Goal: Task Accomplishment & Management: Manage account settings

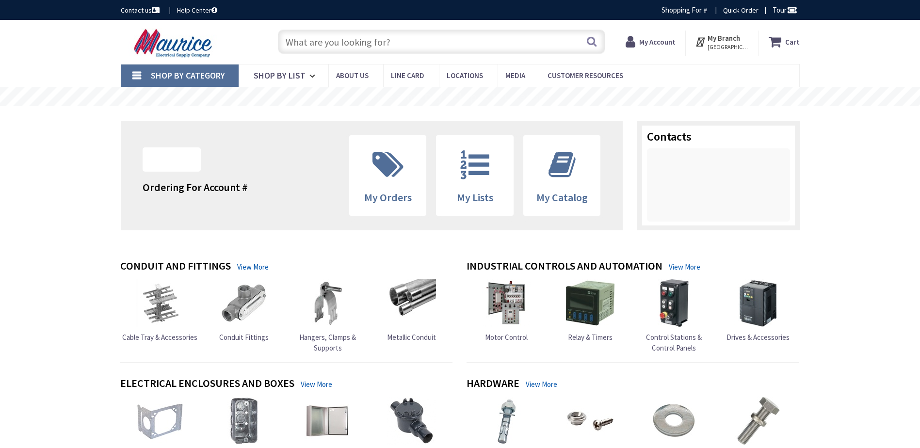
click at [721, 44] on span "[GEOGRAPHIC_DATA], [GEOGRAPHIC_DATA]" at bounding box center [727, 47] width 41 height 8
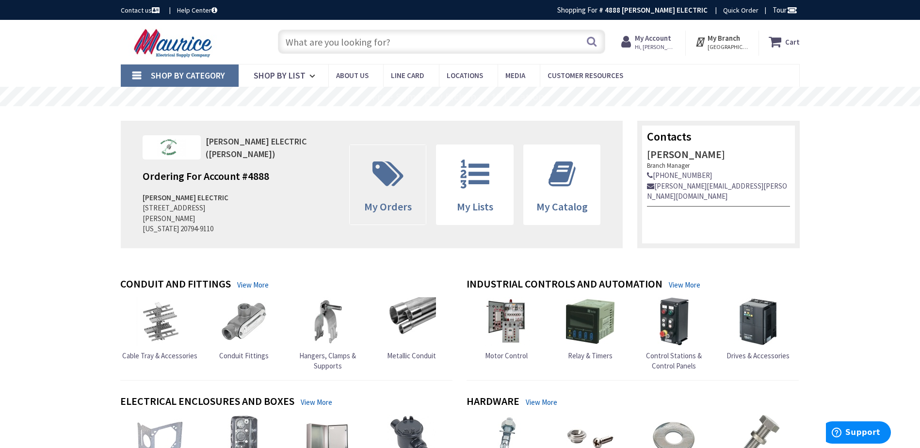
click at [395, 193] on span at bounding box center [388, 174] width 62 height 44
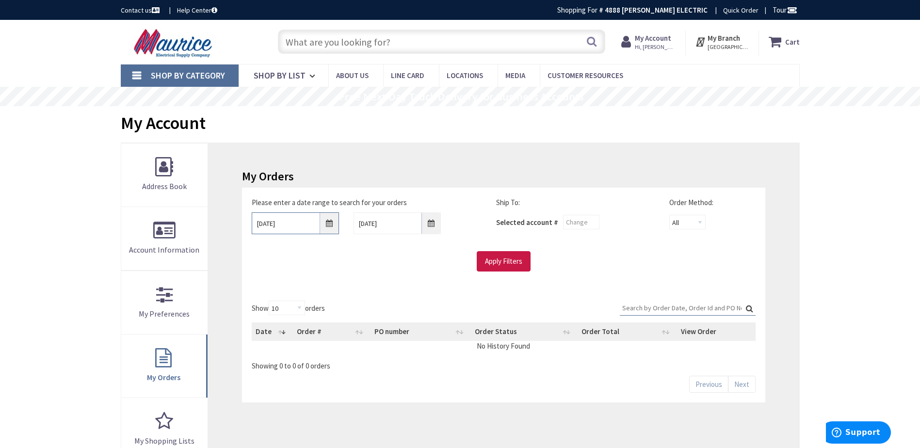
click at [290, 217] on input "9/26/2025" at bounding box center [295, 223] width 87 height 22
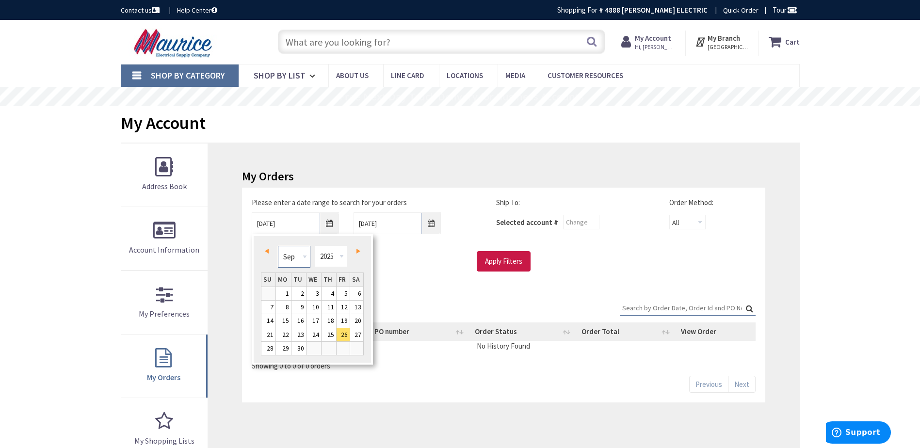
click at [291, 256] on select "Jan Feb Mar Apr May Jun Jul Aug Sep Oct Nov Dec" at bounding box center [294, 257] width 32 height 22
click at [287, 308] on link "3" at bounding box center [283, 307] width 15 height 13
type input "02/03/2025"
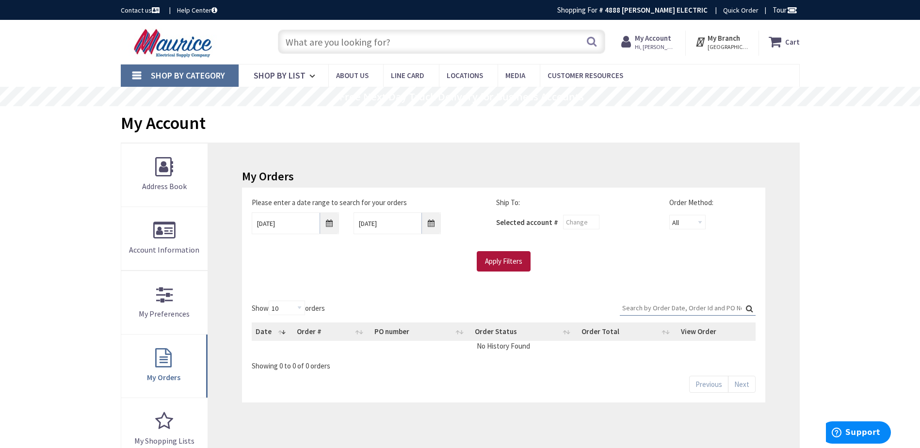
click at [504, 259] on input "Apply Filters" at bounding box center [504, 261] width 54 height 20
click at [691, 309] on input "Search:" at bounding box center [688, 308] width 136 height 15
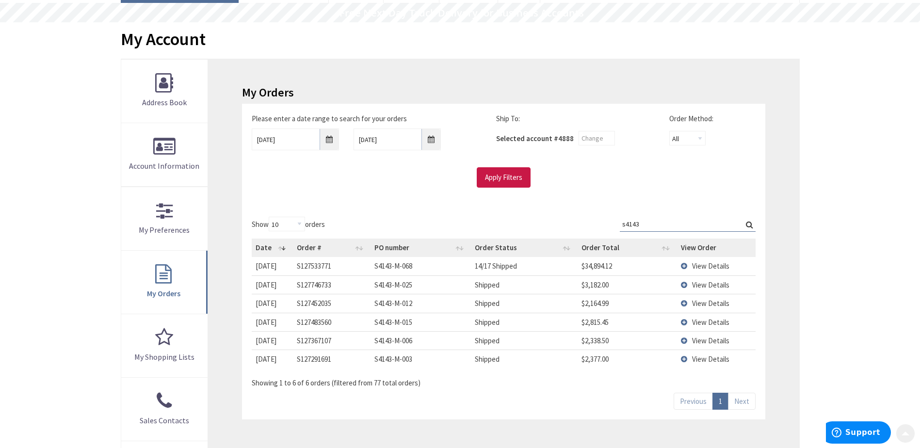
scroll to position [97, 0]
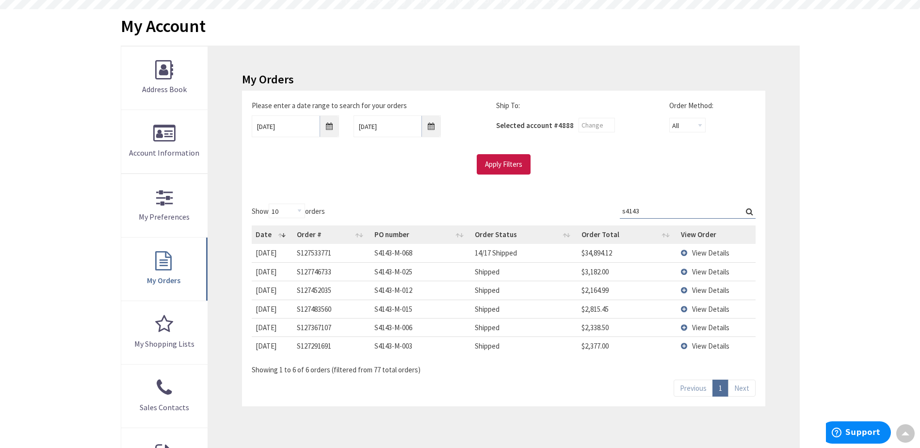
type input "s4143"
click at [692, 249] on span "View Details" at bounding box center [710, 252] width 37 height 9
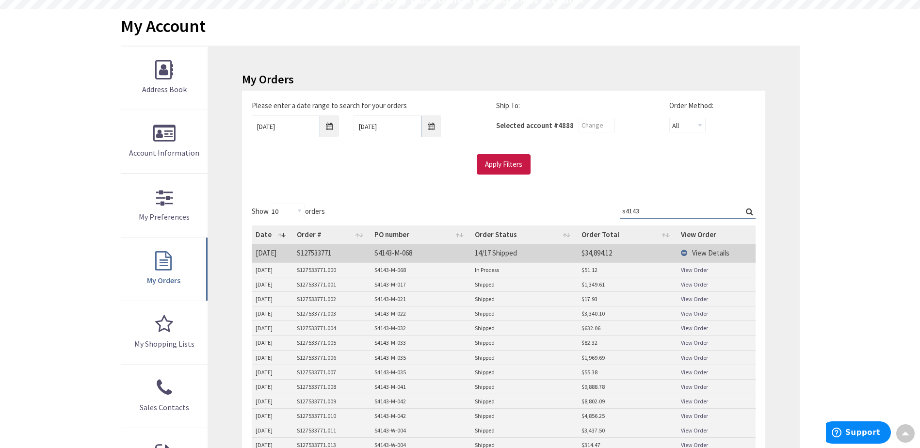
click at [696, 386] on link "View Order" at bounding box center [694, 386] width 27 height 8
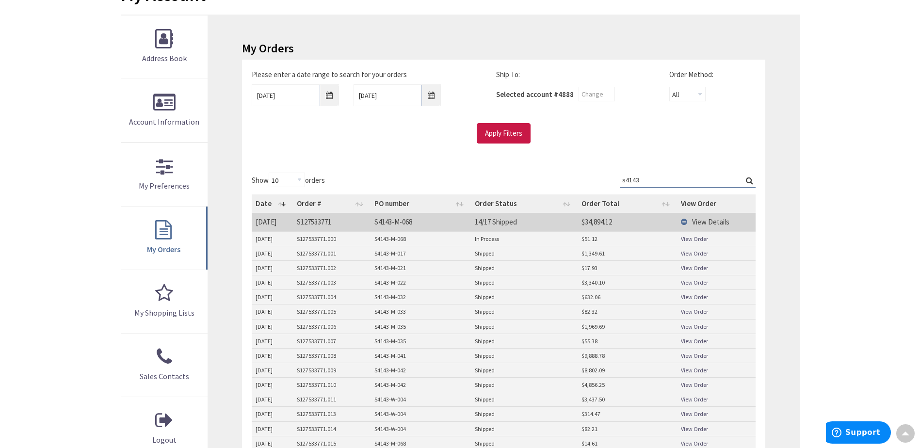
scroll to position [145, 0]
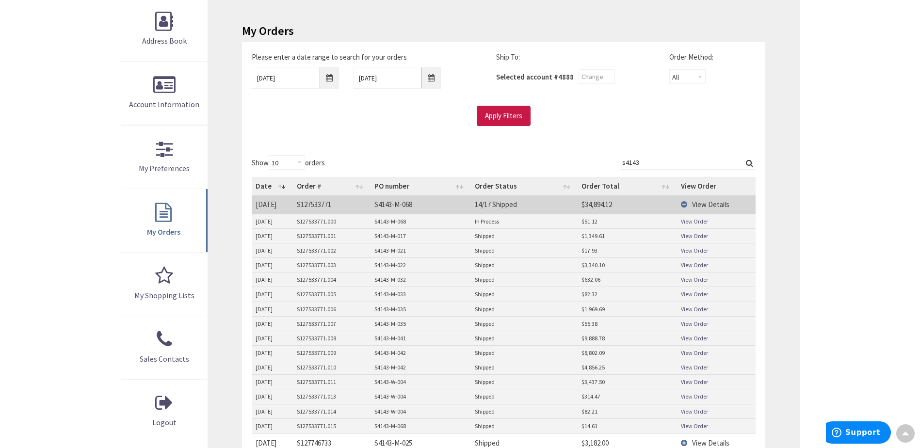
click at [690, 367] on link "View Order" at bounding box center [694, 367] width 27 height 8
click at [697, 351] on link "View Order" at bounding box center [694, 353] width 27 height 8
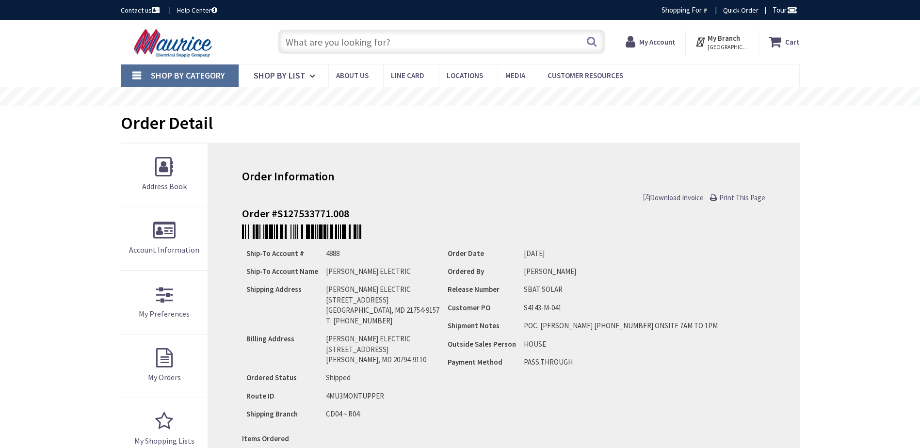
click at [665, 198] on span "Download Invoice" at bounding box center [673, 197] width 60 height 9
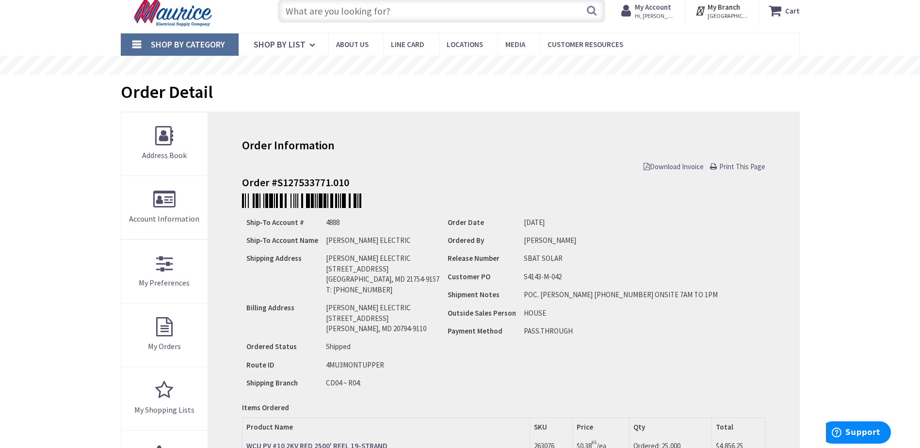
scroll to position [48, 0]
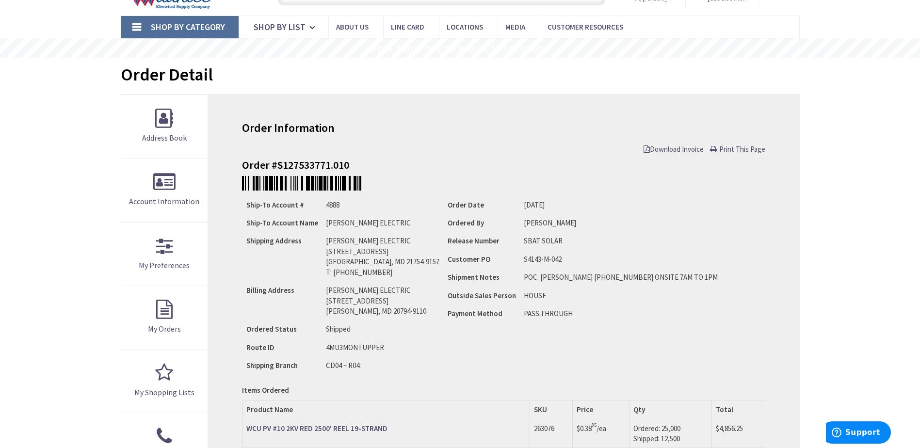
click at [689, 148] on span "Download Invoice" at bounding box center [673, 148] width 60 height 9
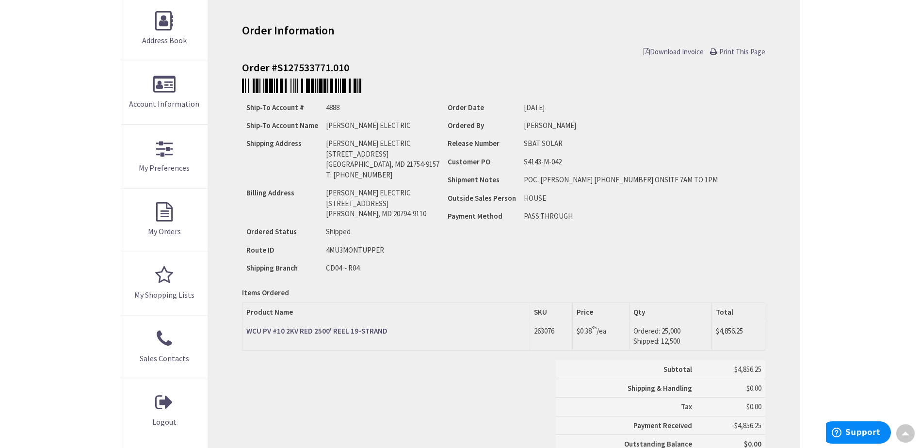
scroll to position [194, 0]
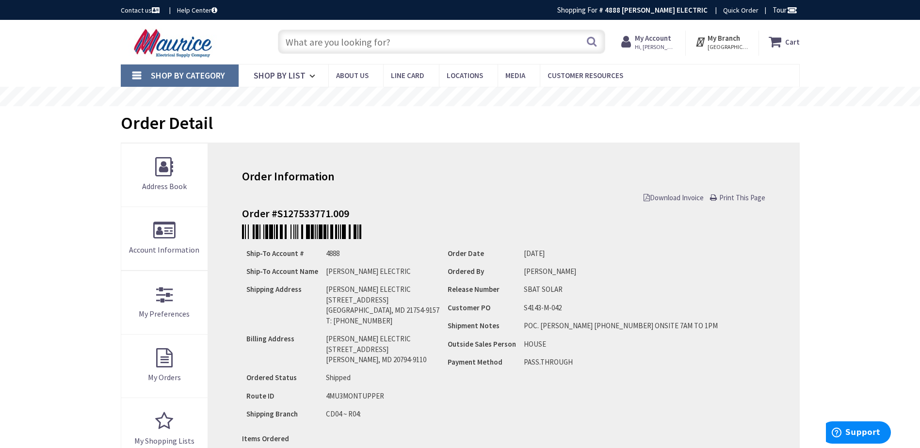
click at [679, 196] on span "Download Invoice" at bounding box center [673, 197] width 60 height 9
